Goal: Information Seeking & Learning: Learn about a topic

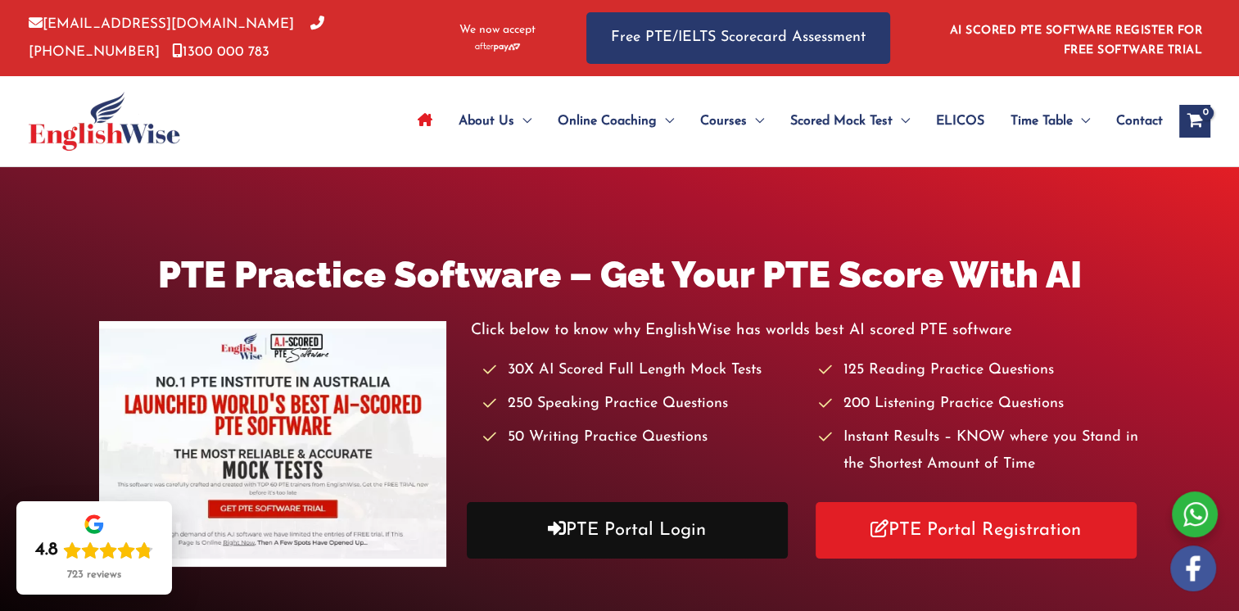
click at [642, 530] on link "PTE Portal Login" at bounding box center [627, 530] width 321 height 57
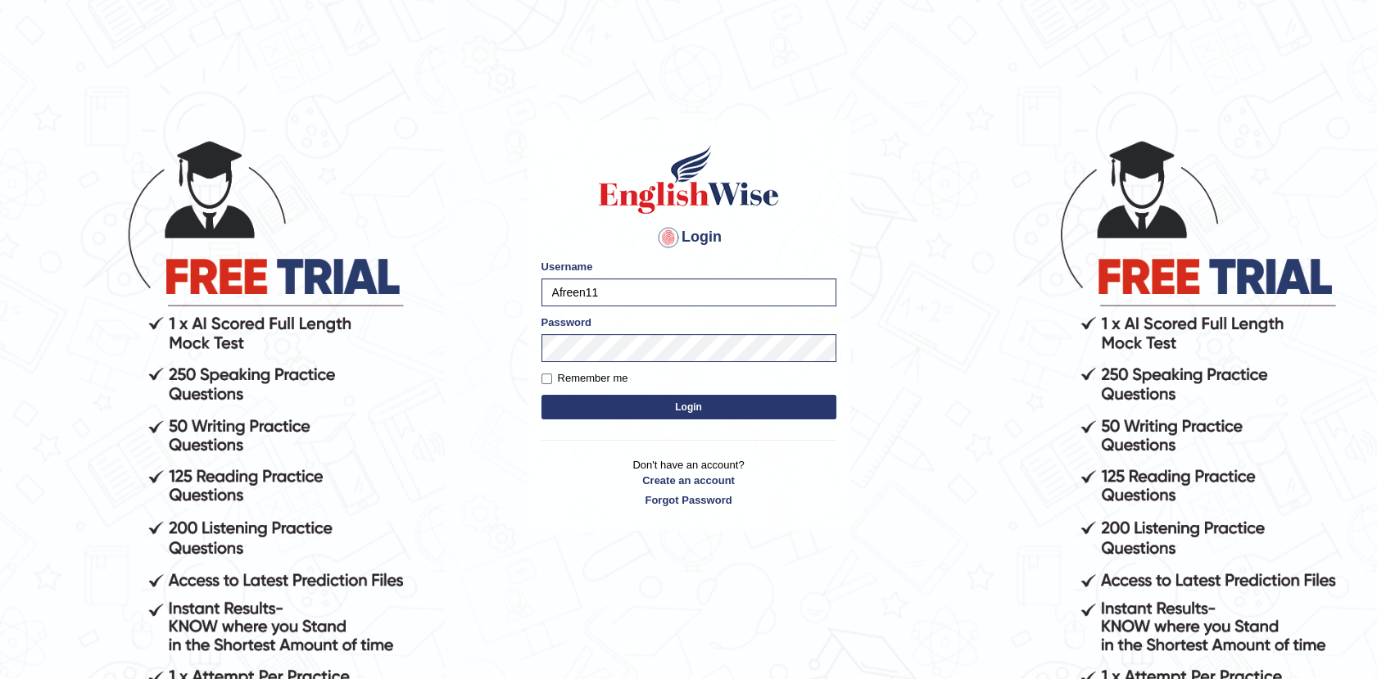
click at [651, 396] on button "Login" at bounding box center [688, 407] width 295 height 25
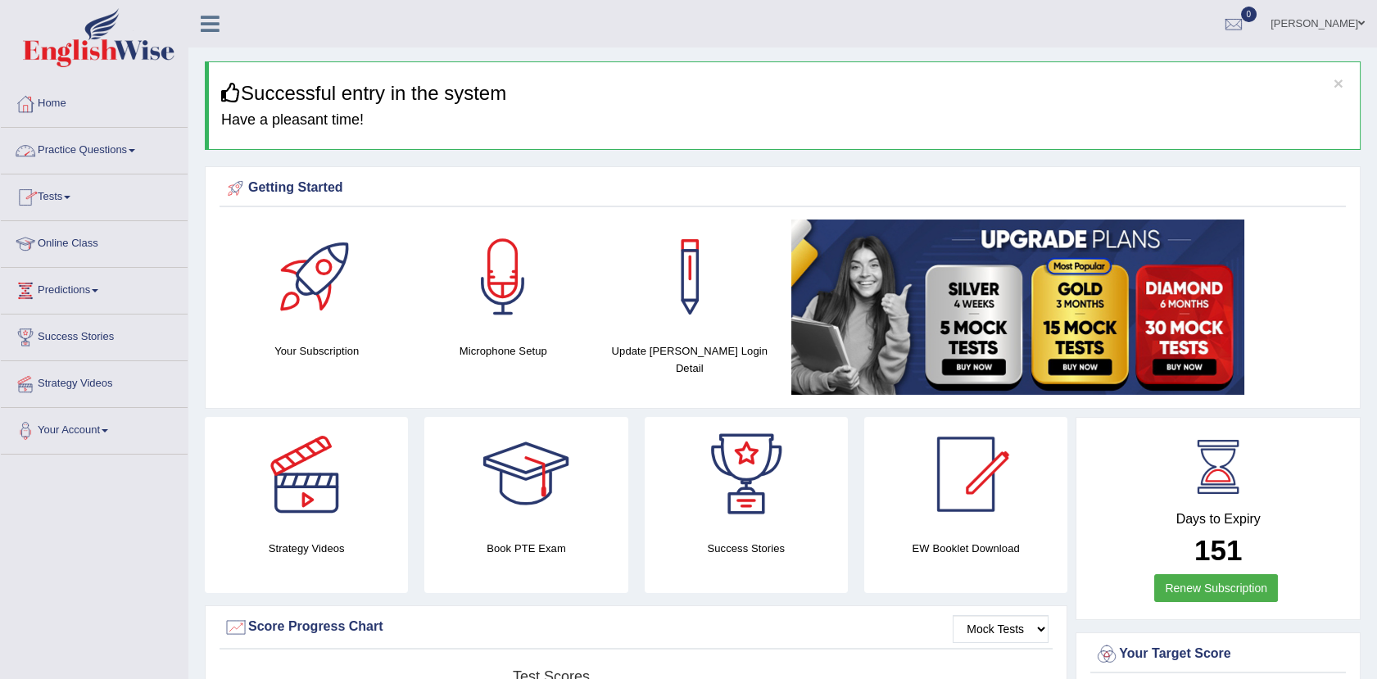
click at [83, 147] on link "Practice Questions" at bounding box center [94, 148] width 187 height 41
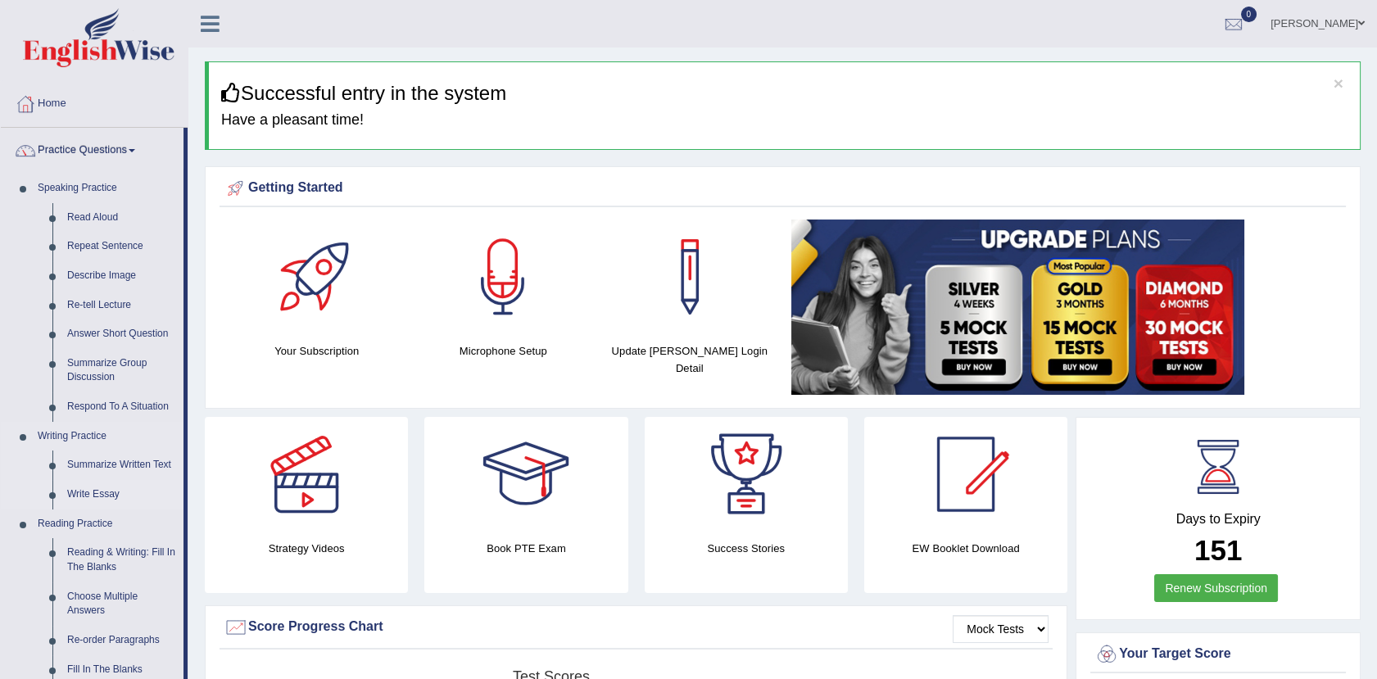
click at [81, 494] on link "Write Essay" at bounding box center [122, 494] width 124 height 29
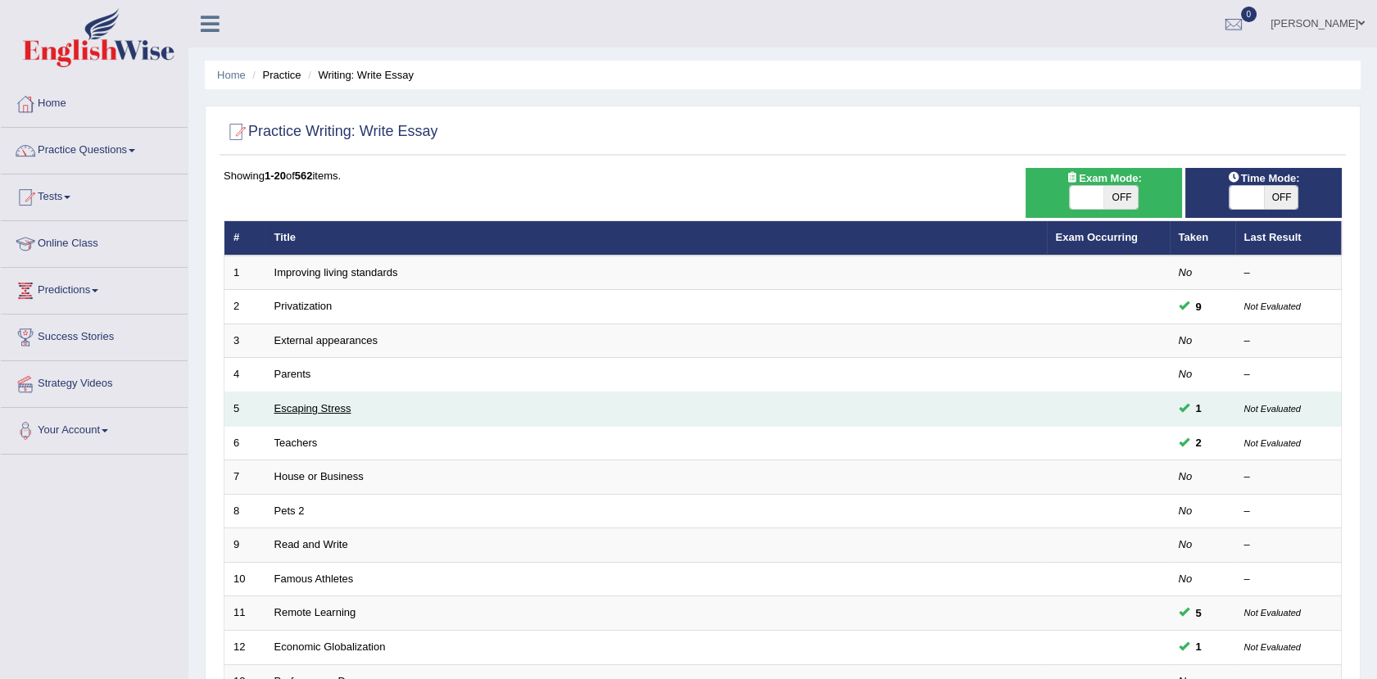
click at [327, 410] on link "Escaping Stress" at bounding box center [312, 408] width 77 height 12
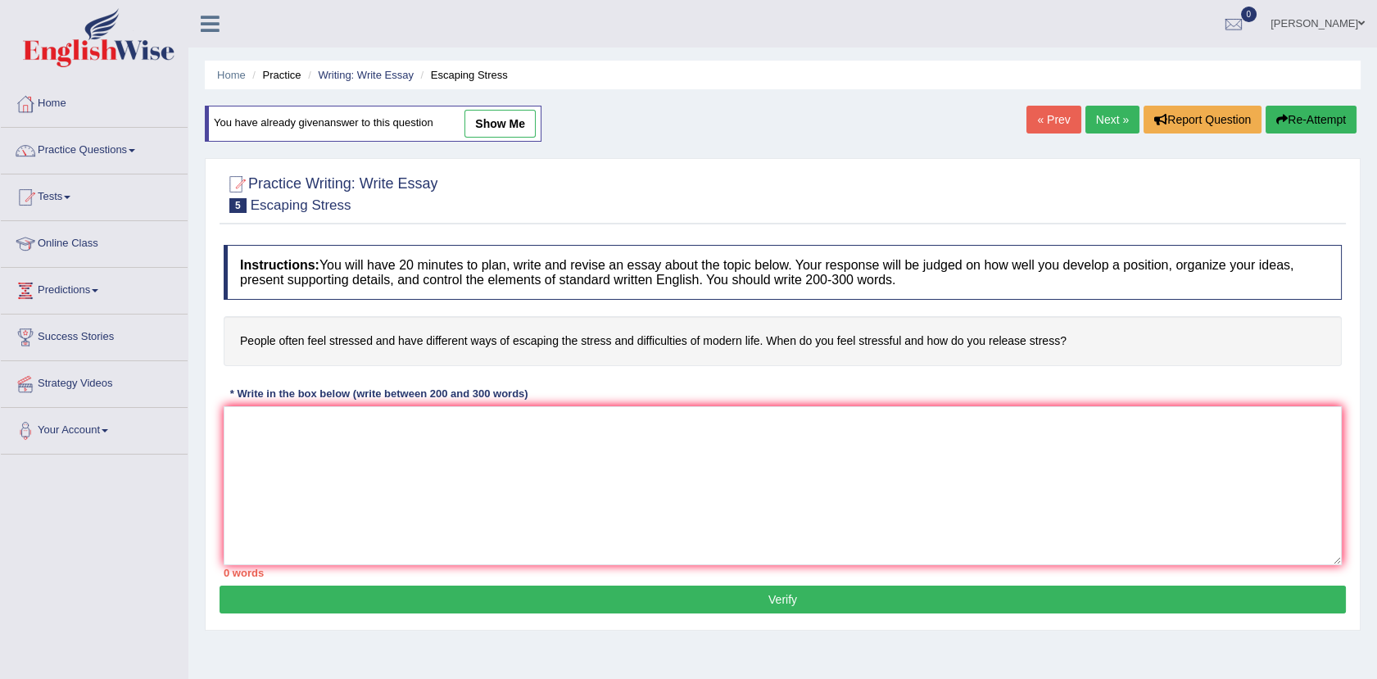
click at [503, 118] on link "show me" at bounding box center [499, 124] width 71 height 28
type textarea "The increasing influence of stress on our lives has ignited numerous issues. Th…"
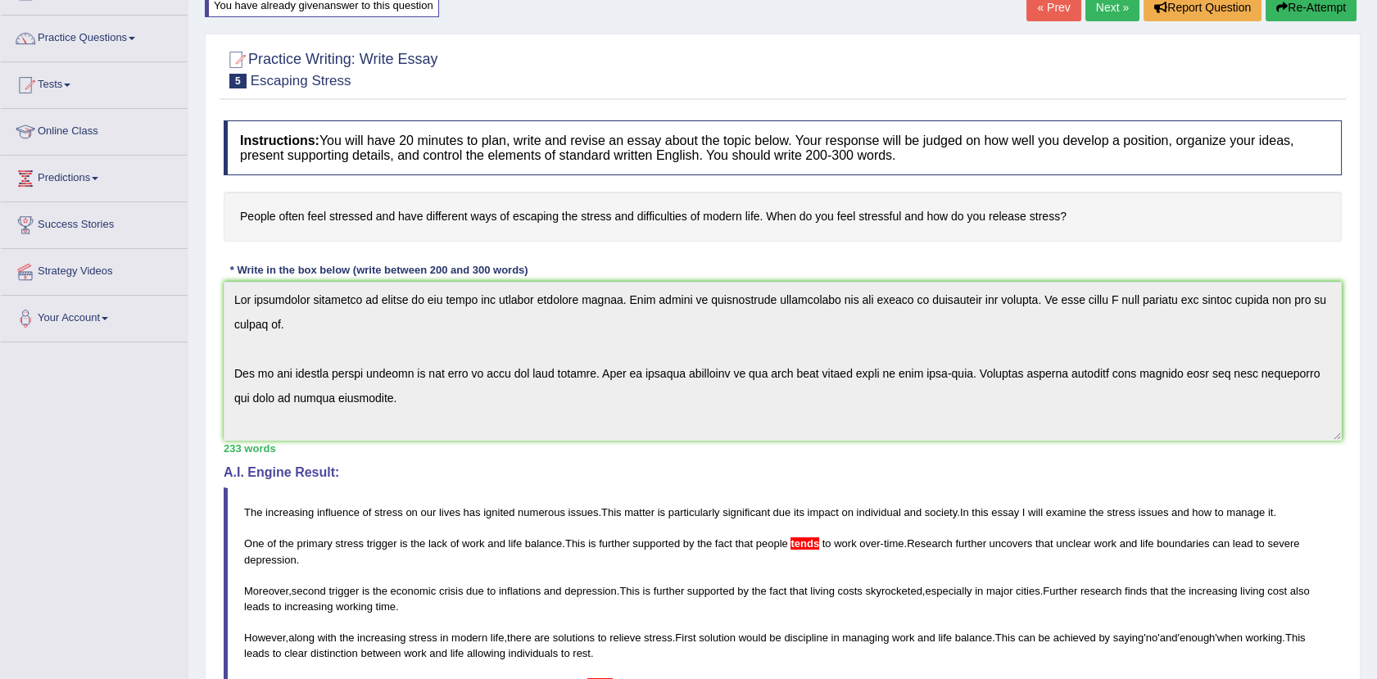
scroll to position [246, 0]
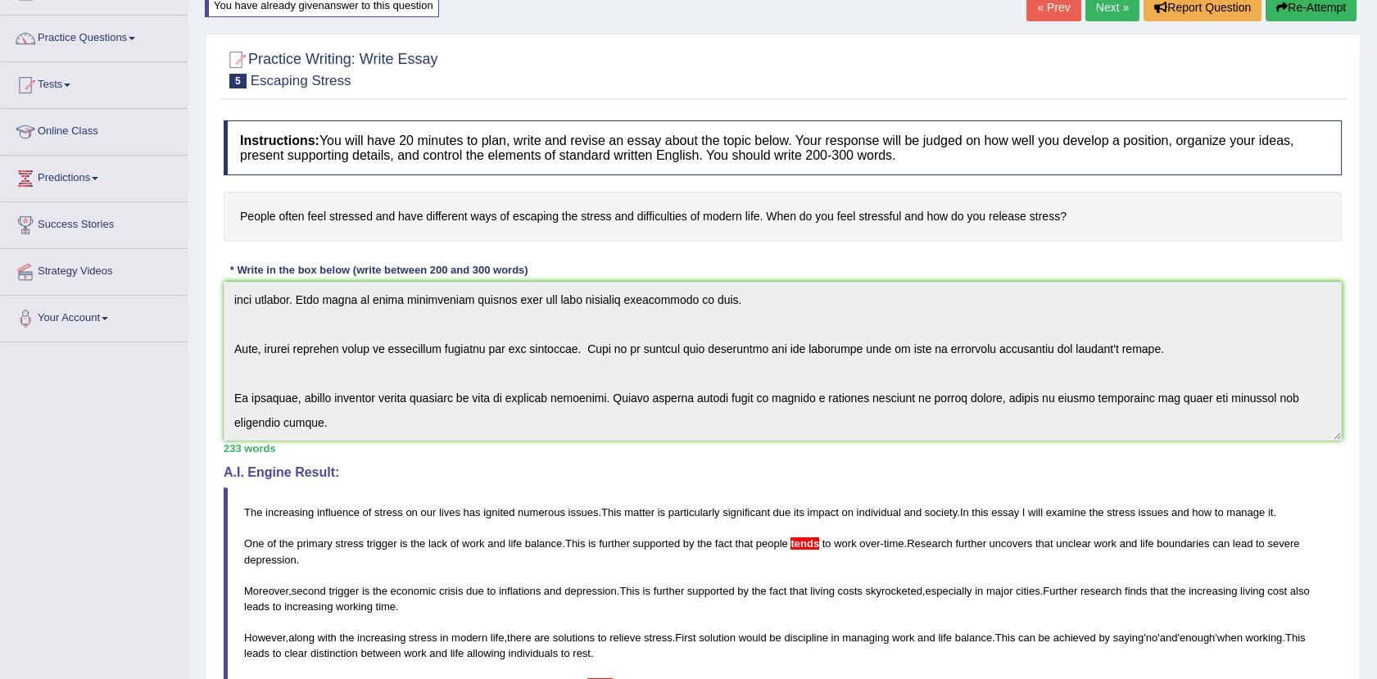
click at [1326, 8] on button "Re-Attempt" at bounding box center [1311, 7] width 91 height 28
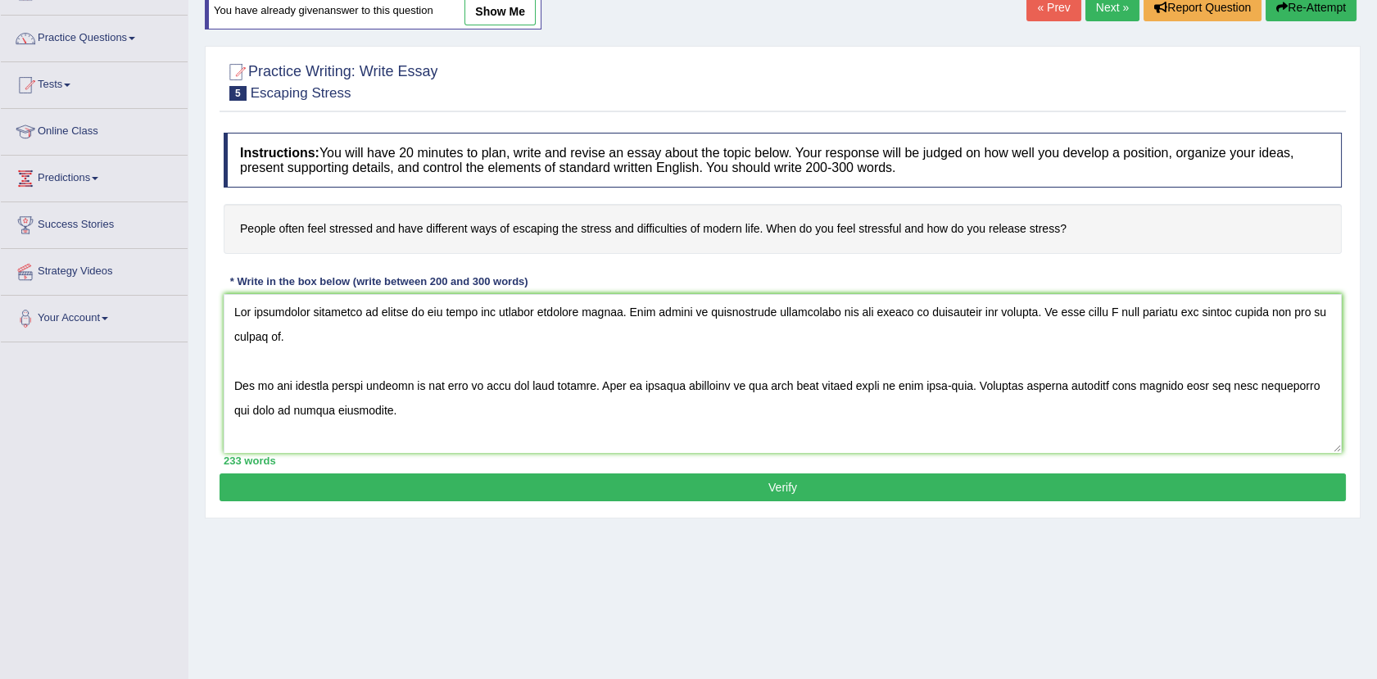
drag, startPoint x: 405, startPoint y: 307, endPoint x: 367, endPoint y: 310, distance: 38.6
click at [367, 310] on textarea at bounding box center [783, 373] width 1118 height 159
click at [694, 313] on textarea at bounding box center [783, 373] width 1118 height 159
click at [1078, 312] on textarea at bounding box center [783, 373] width 1118 height 159
click at [315, 331] on textarea at bounding box center [783, 373] width 1118 height 159
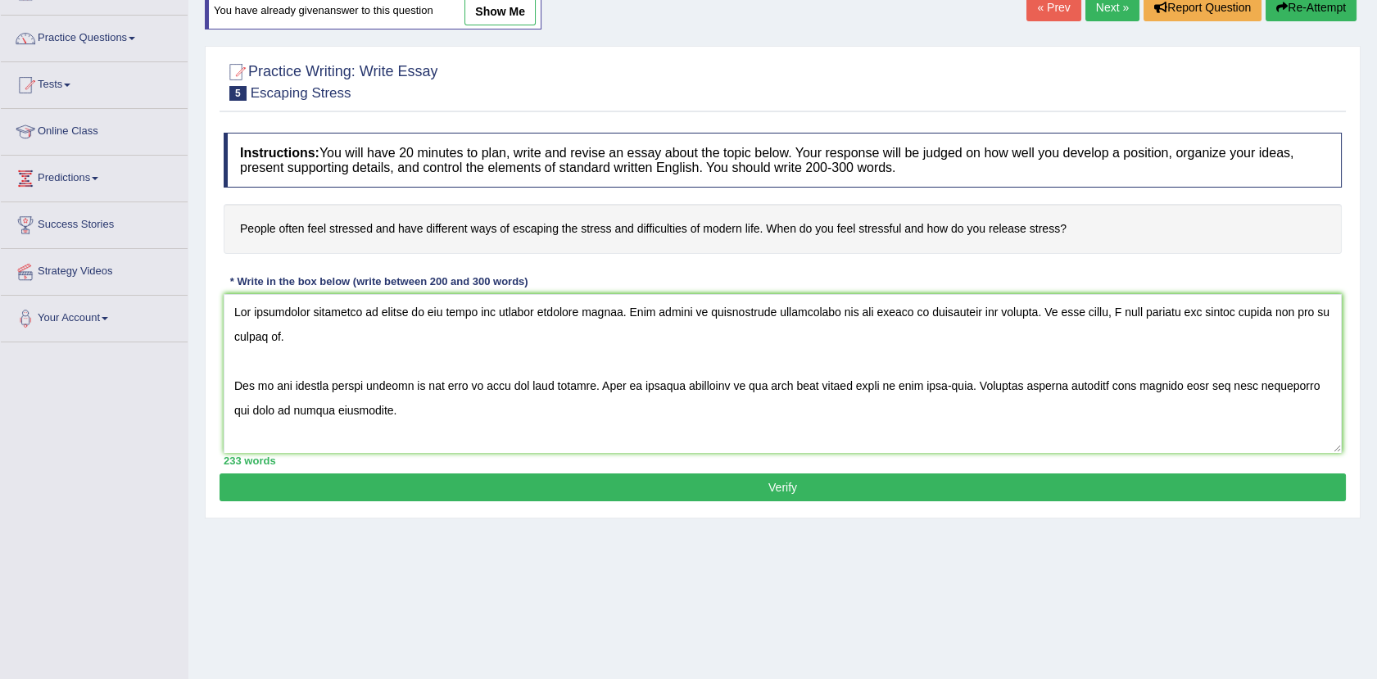
click at [234, 383] on textarea at bounding box center [783, 373] width 1118 height 159
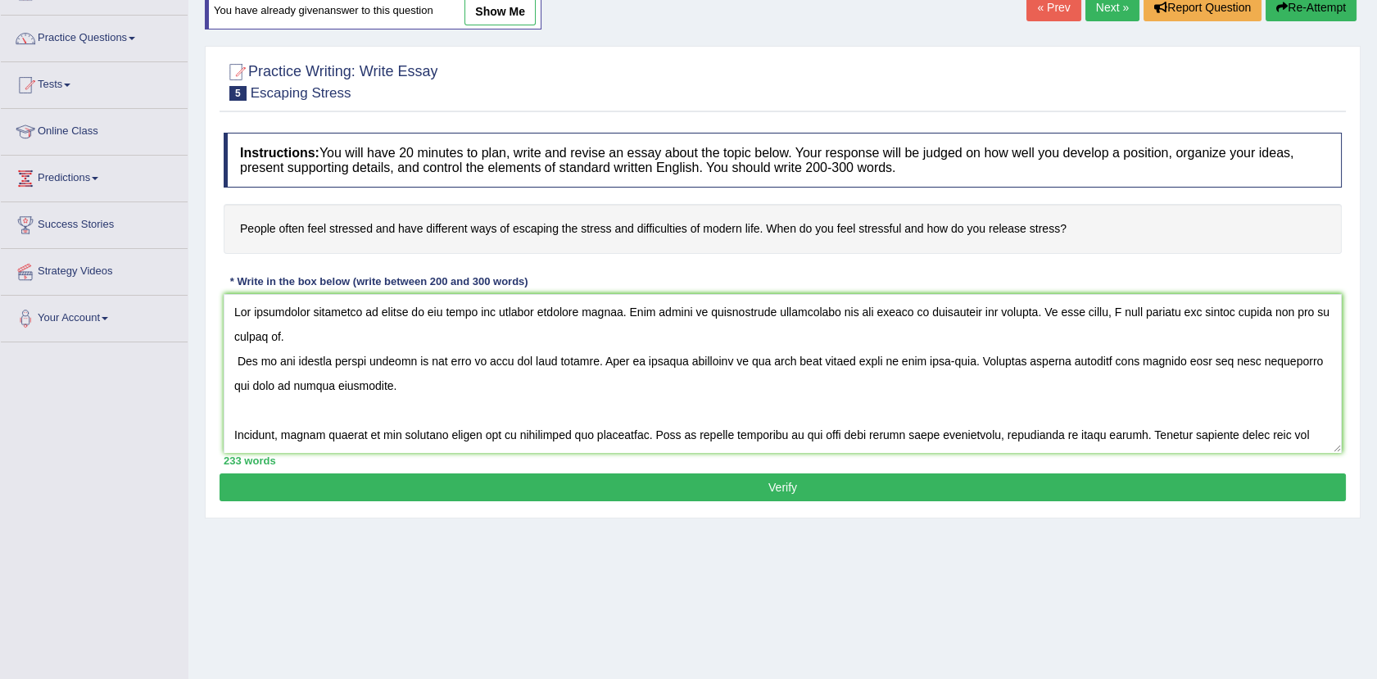
click at [328, 359] on textarea at bounding box center [783, 373] width 1118 height 159
type textarea "The increasing influence of stress on our lives has ignited numerous issues. Th…"
